Goal: Transaction & Acquisition: Book appointment/travel/reservation

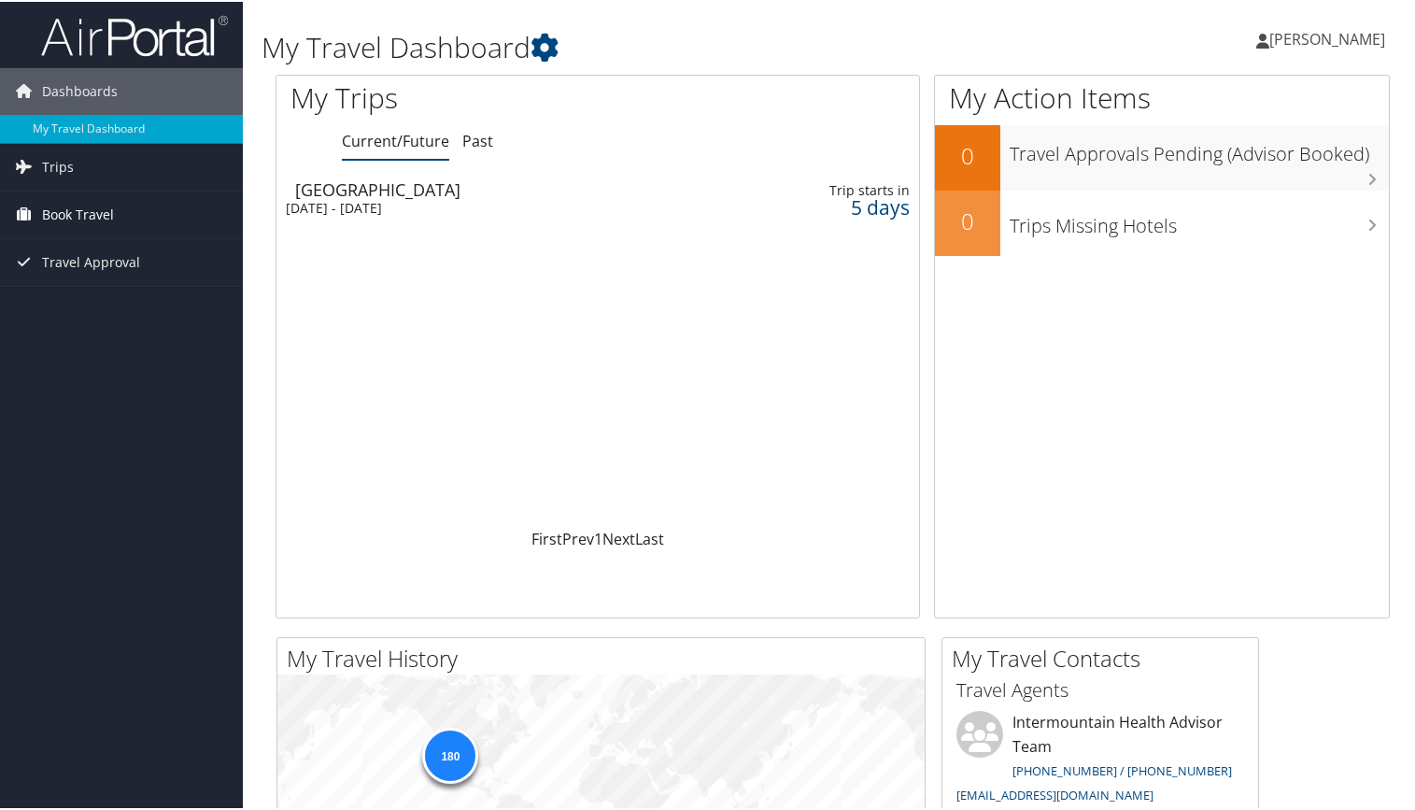
click at [79, 215] on span "Book Travel" at bounding box center [78, 213] width 72 height 47
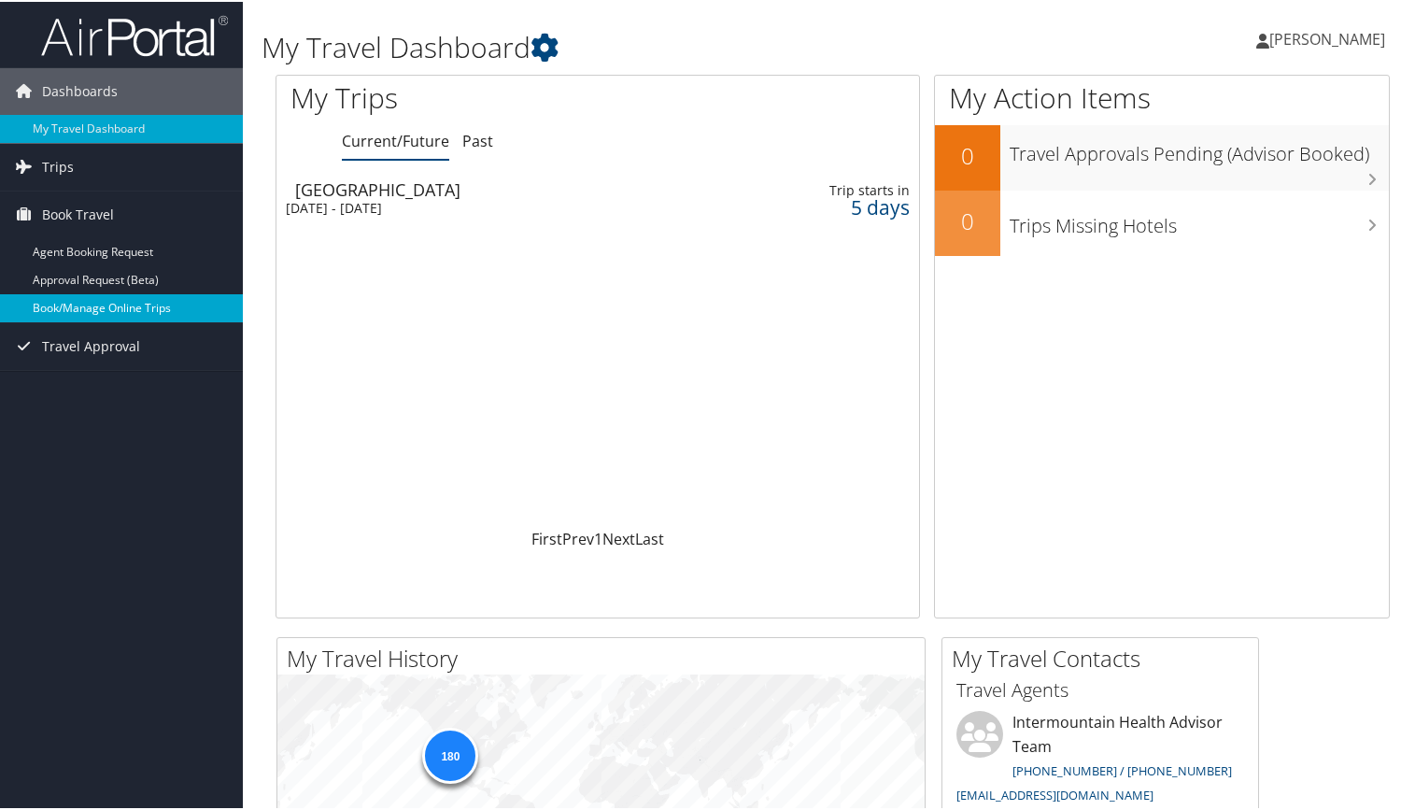
click at [69, 311] on link "Book/Manage Online Trips" at bounding box center [121, 306] width 243 height 28
